Goal: Information Seeking & Learning: Learn about a topic

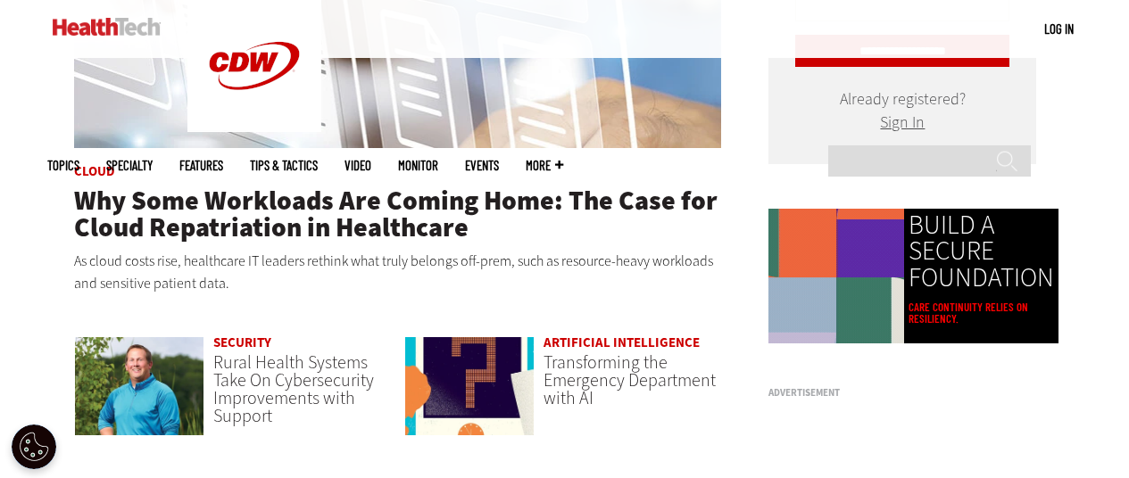
scroll to position [1071, 0]
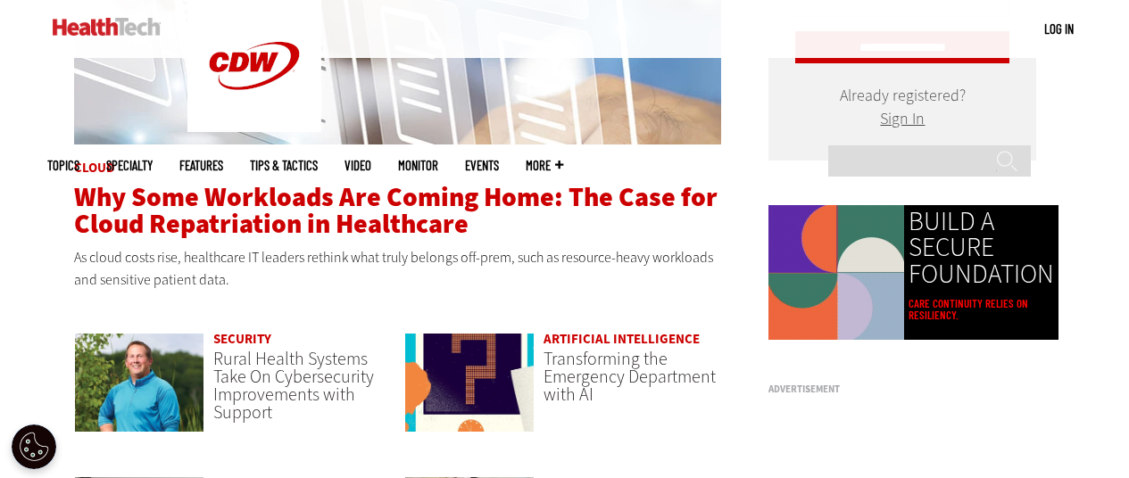
click at [233, 209] on span "Why Some Workloads Are Coming Home: The Case for Cloud Repatriation in Healthca…" at bounding box center [395, 210] width 643 height 62
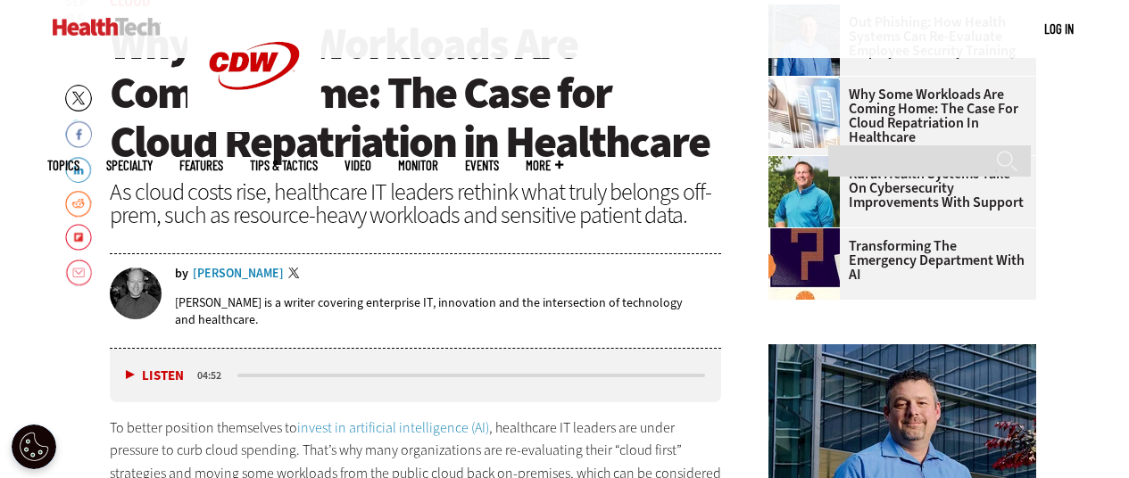
scroll to position [620, 0]
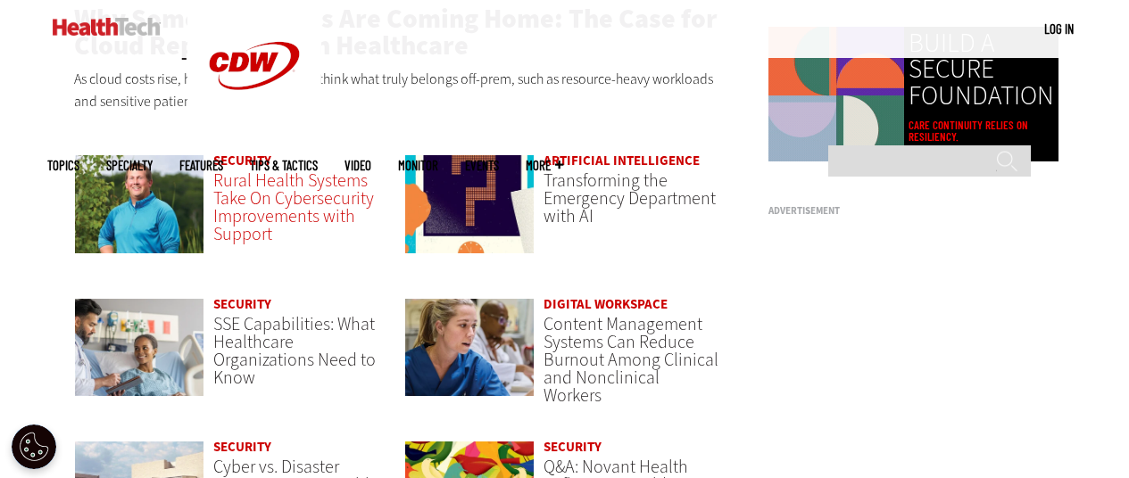
click at [278, 196] on span "Rural Health Systems Take On Cybersecurity Improvements with Support" at bounding box center [293, 208] width 161 height 78
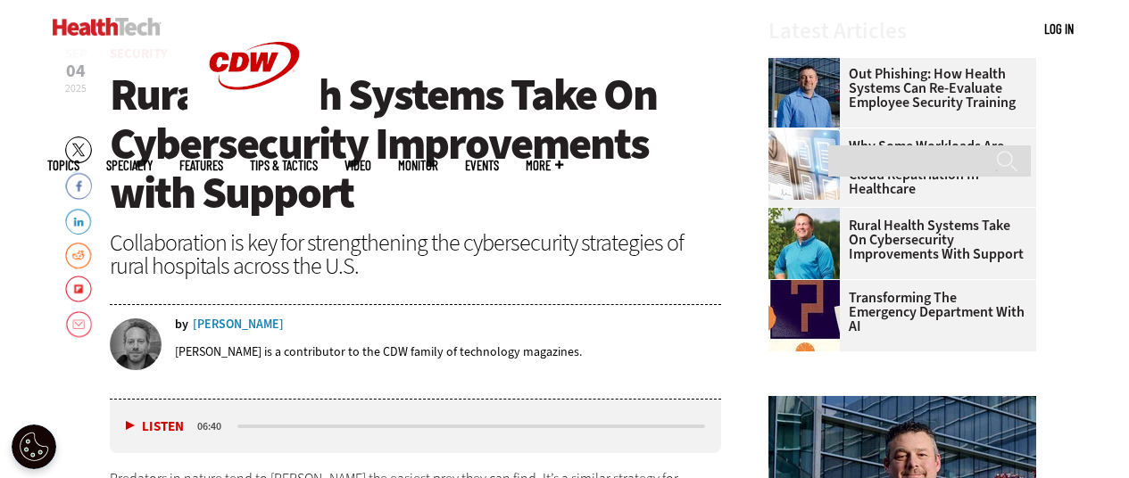
scroll to position [619, 0]
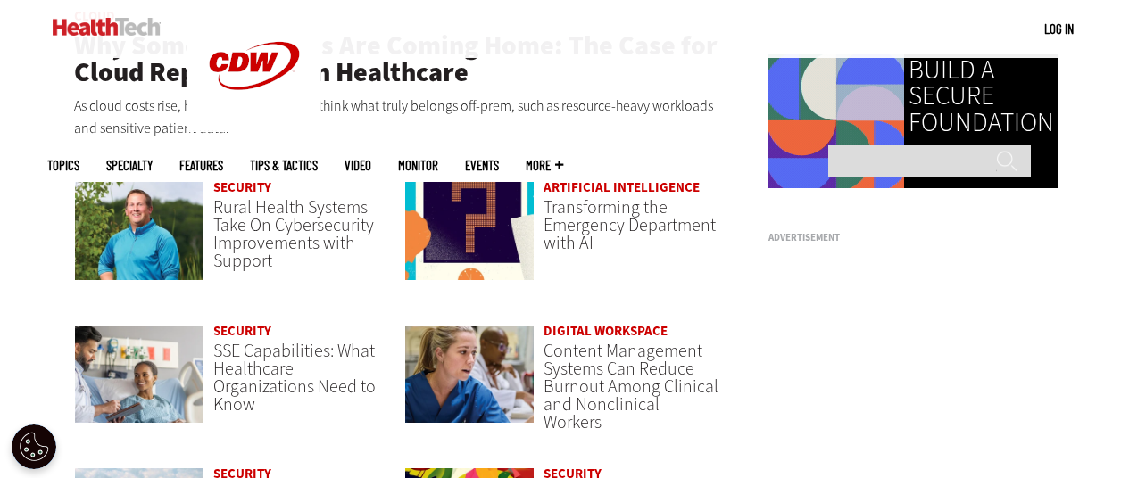
scroll to position [1249, 0]
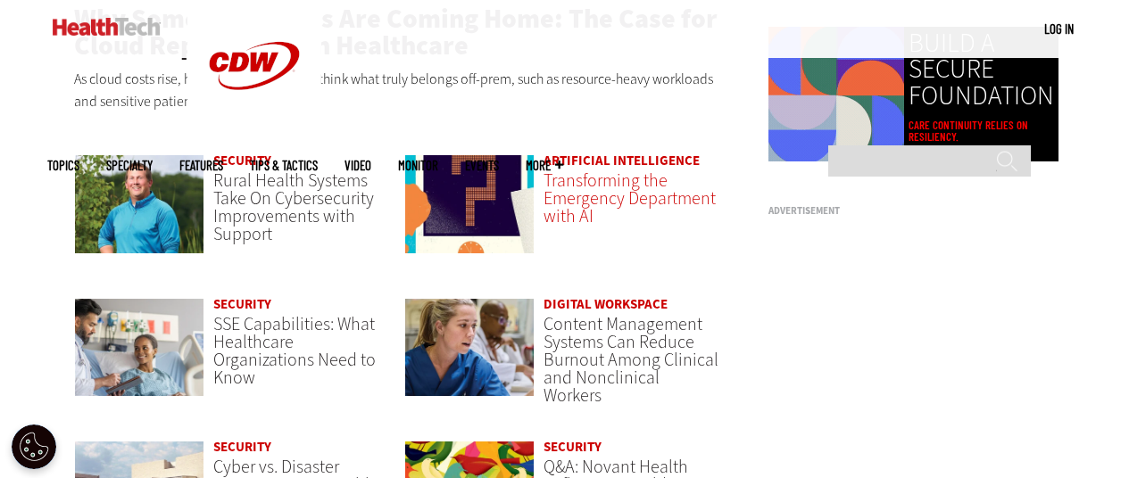
click at [590, 199] on span "Transforming the Emergency Department with AI" at bounding box center [630, 199] width 172 height 60
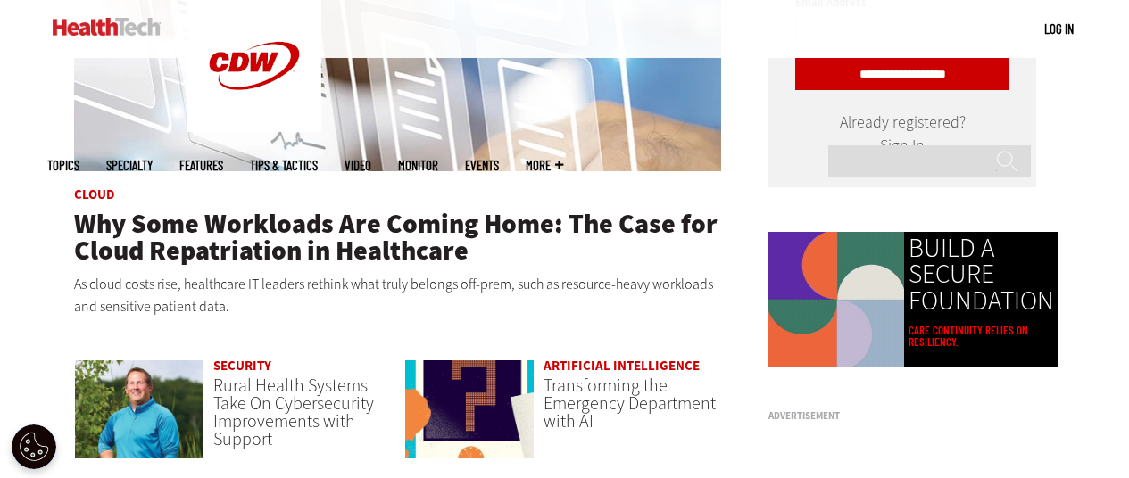
scroll to position [1071, 0]
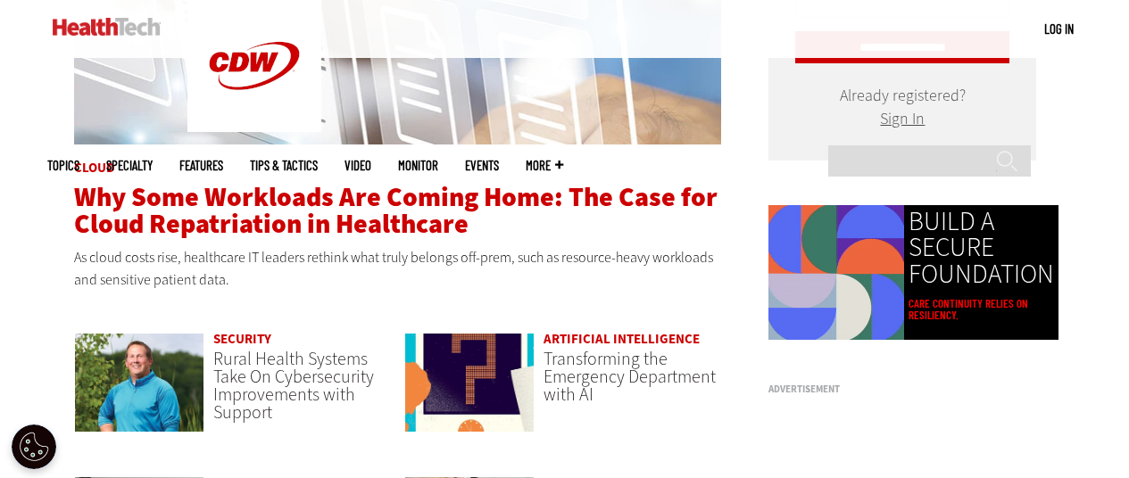
click at [355, 220] on span "Why Some Workloads Are Coming Home: The Case for Cloud Repatriation in Healthca…" at bounding box center [395, 210] width 643 height 62
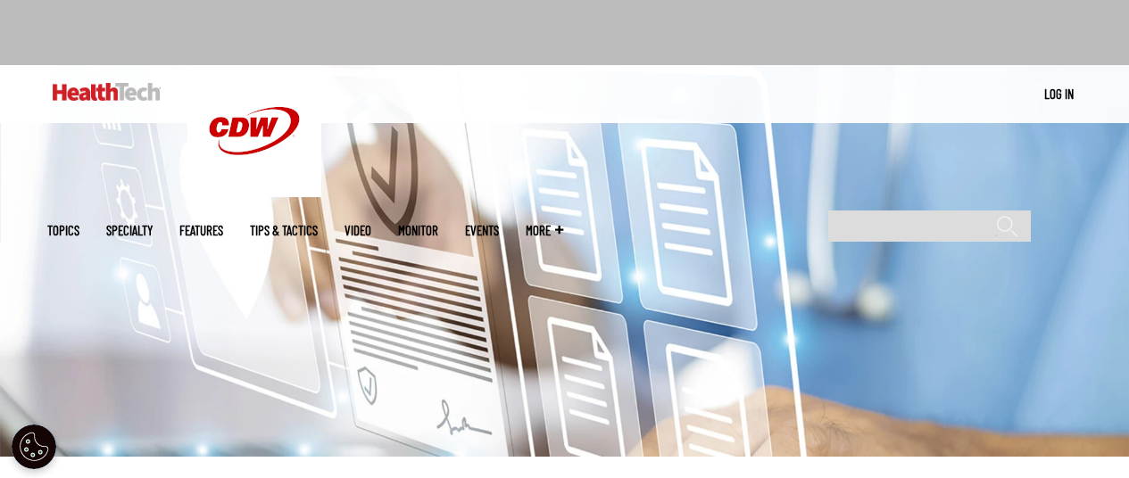
scroll to position [89, 0]
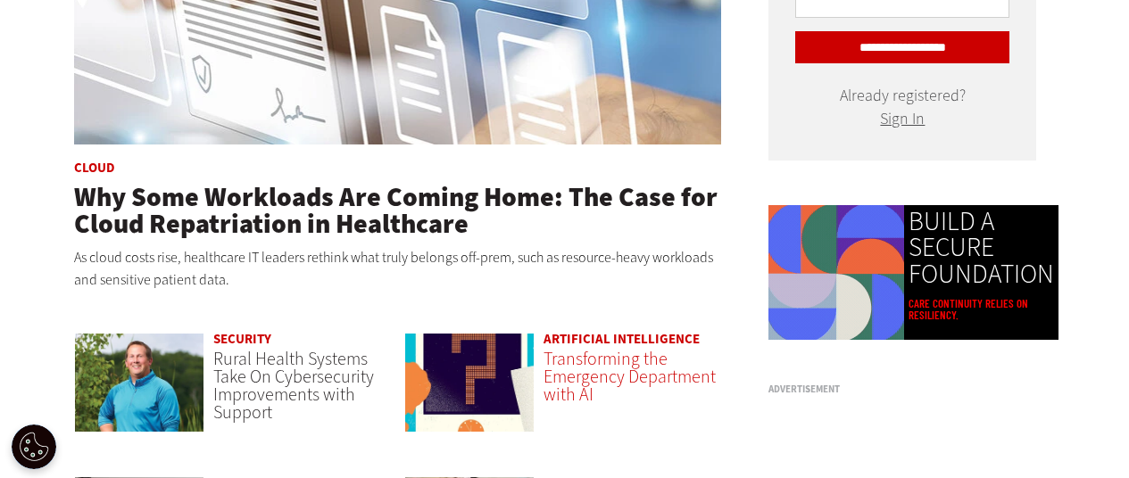
click at [593, 368] on span "Transforming the Emergency Department with AI" at bounding box center [630, 377] width 172 height 60
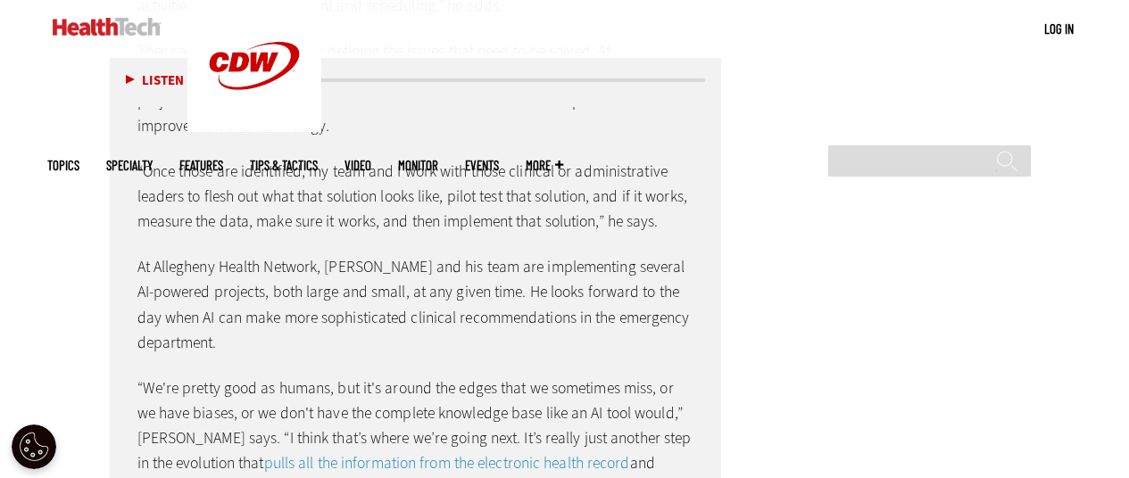
scroll to position [4998, 0]
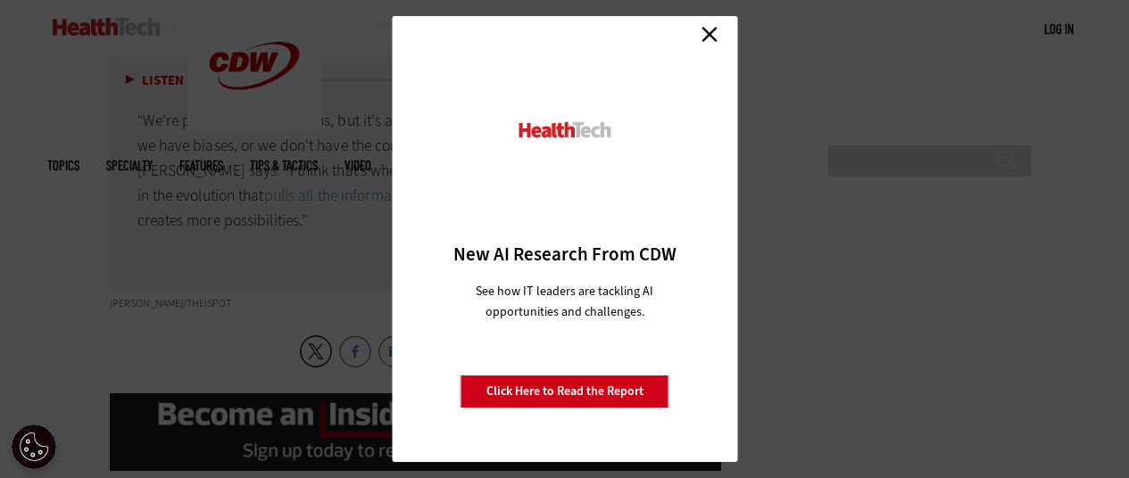
click at [709, 29] on link "Close" at bounding box center [709, 34] width 27 height 27
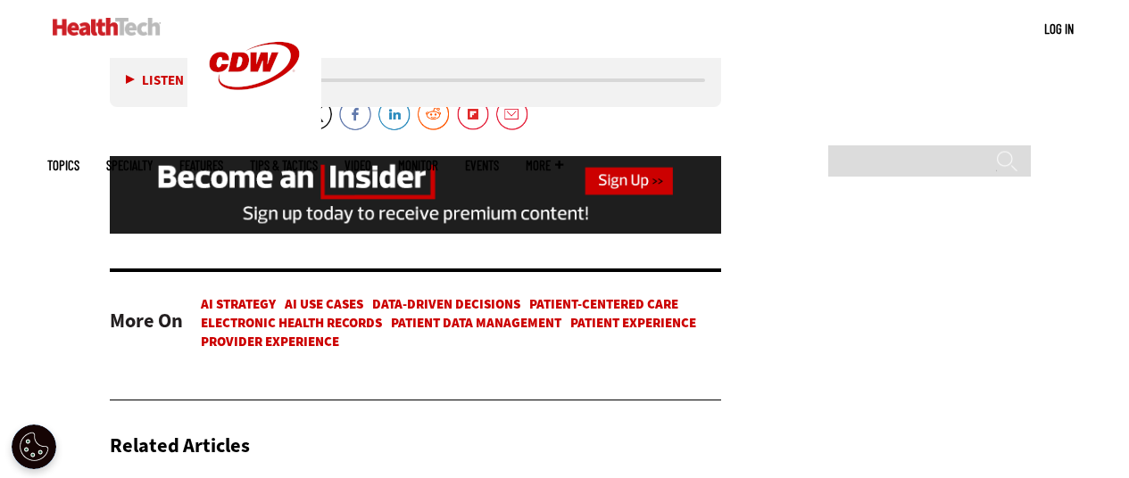
scroll to position [5265, 0]
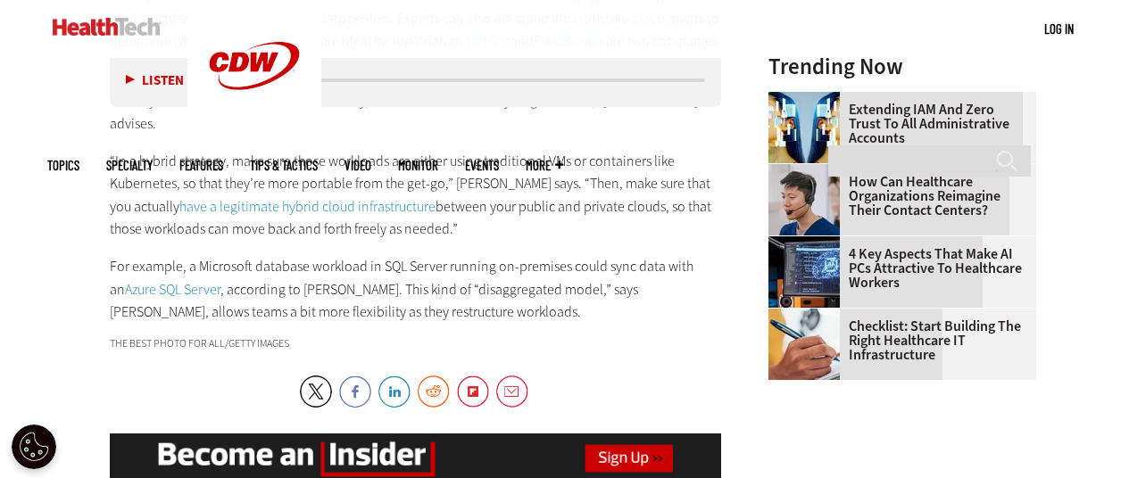
scroll to position [2588, 0]
